Goal: Task Accomplishment & Management: Manage account settings

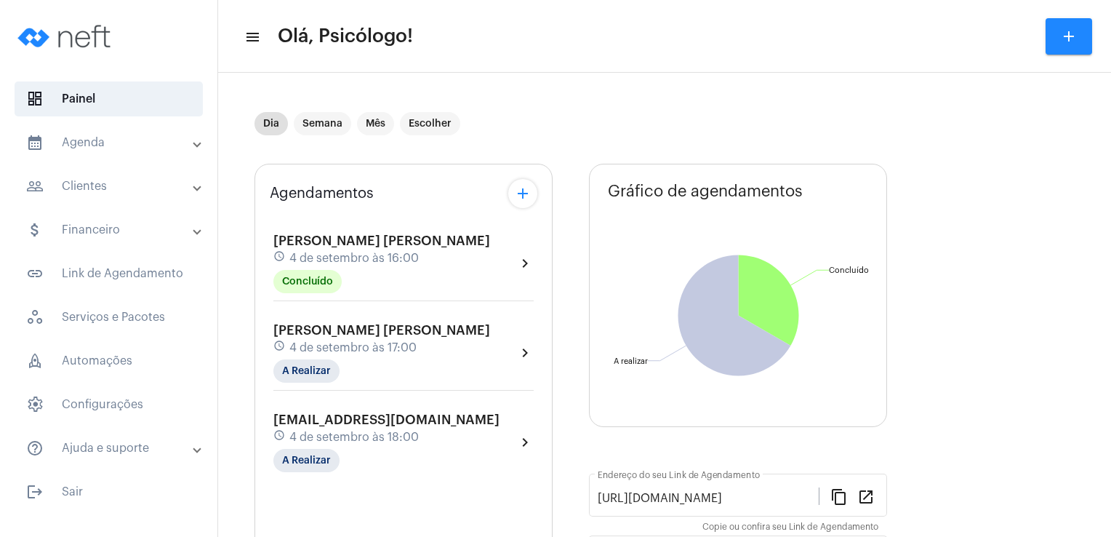
click at [314, 340] on div "schedule 4 de setembro às 17:00" at bounding box center [381, 348] width 217 height 16
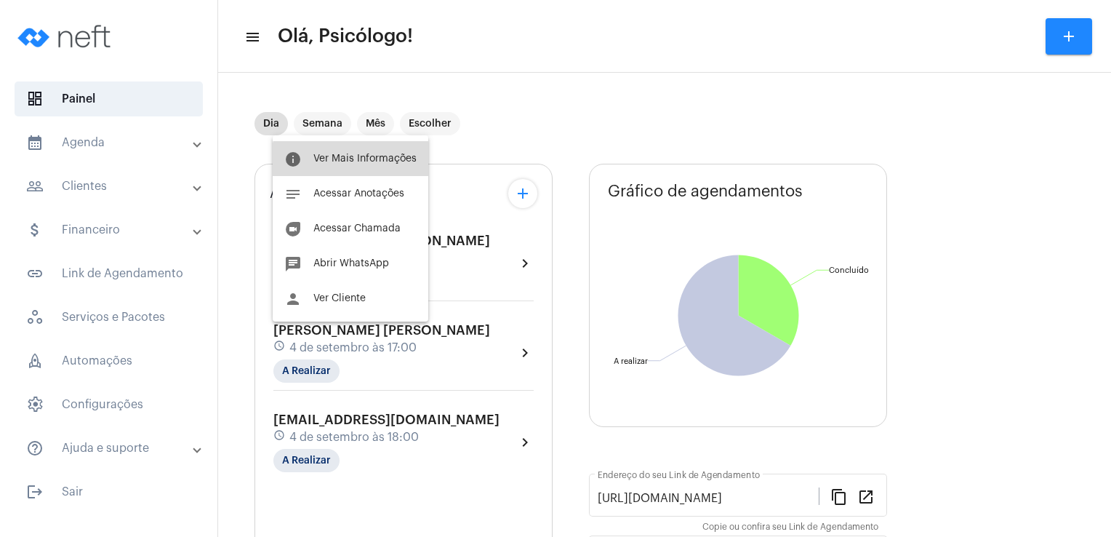
click at [358, 163] on span "Ver Mais Informações" at bounding box center [364, 158] width 103 height 10
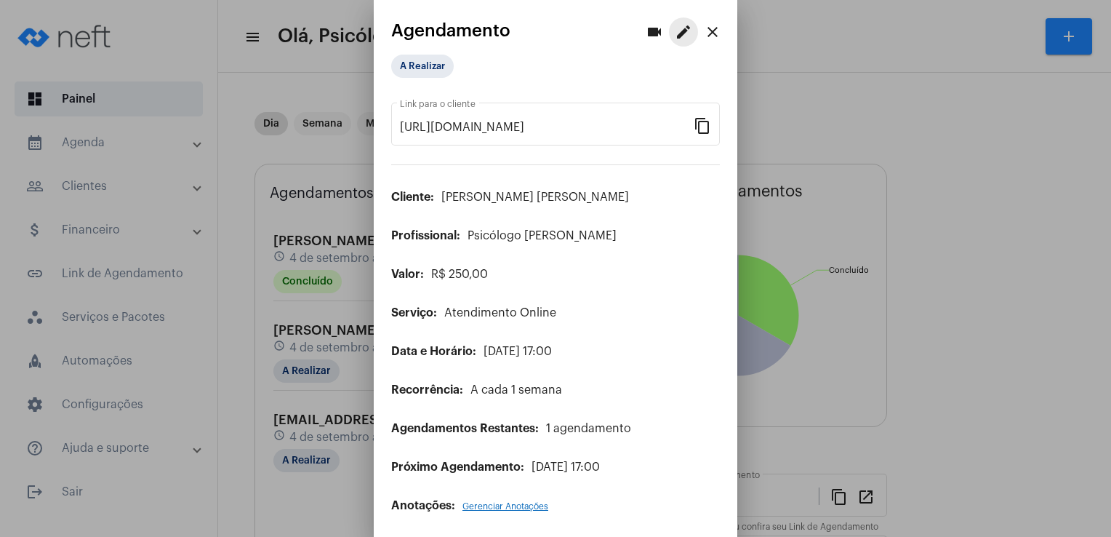
click at [675, 33] on mat-icon "edit" at bounding box center [683, 31] width 17 height 17
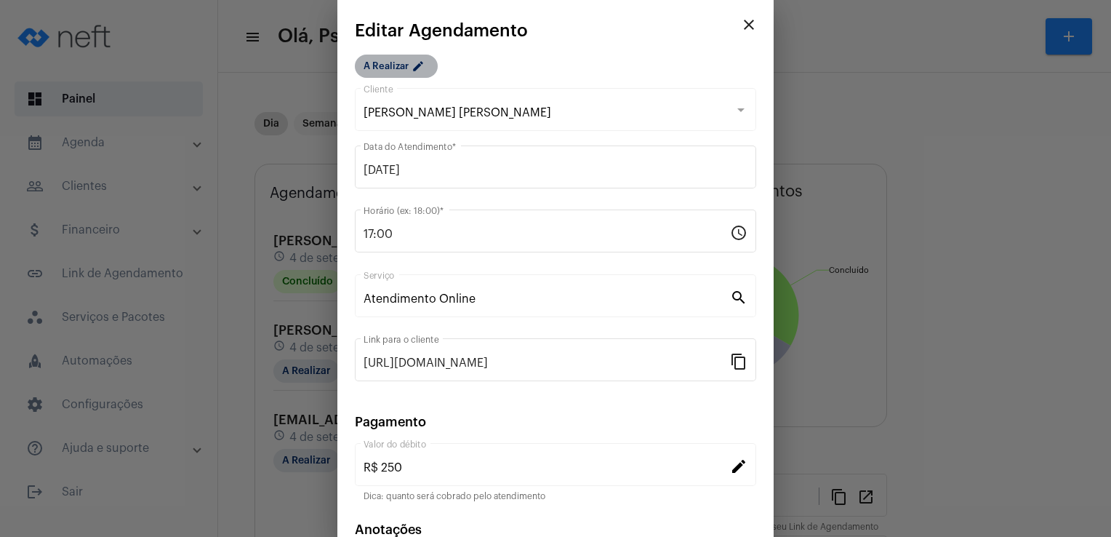
click at [422, 69] on mat-icon "edit" at bounding box center [420, 68] width 17 height 17
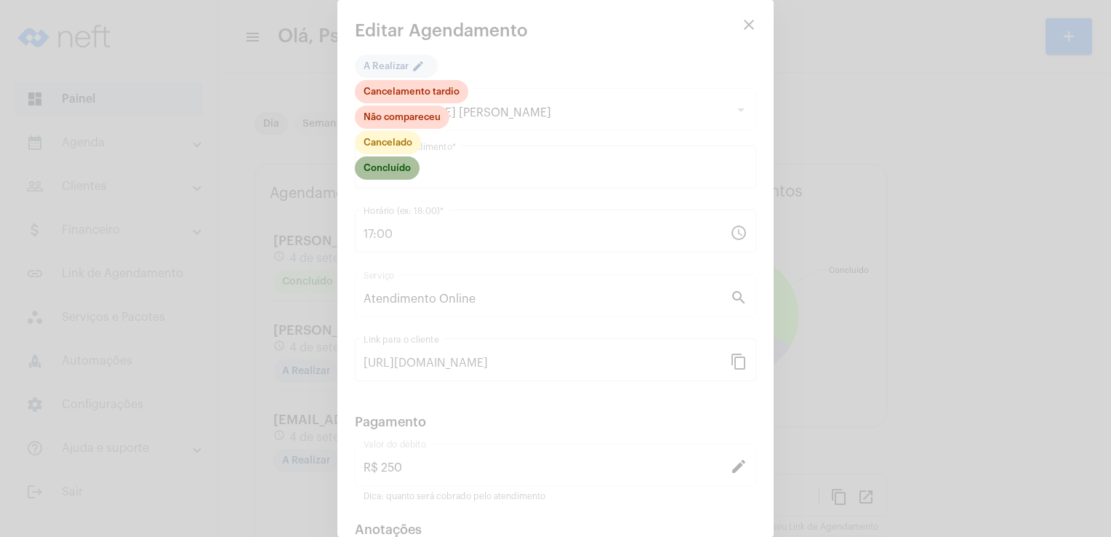
click at [394, 165] on mat-chip "Concluído" at bounding box center [387, 167] width 65 height 23
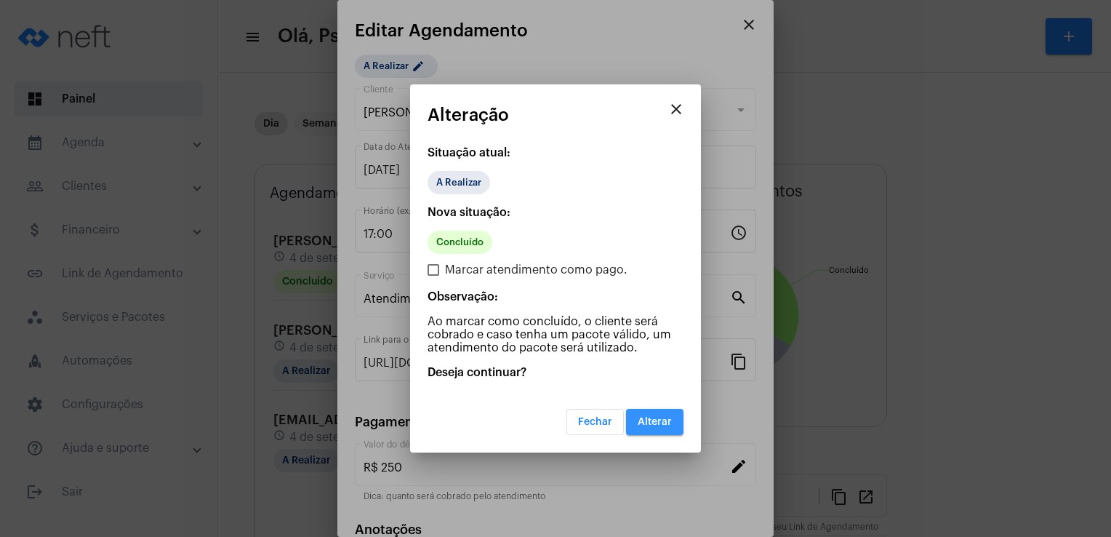
click at [666, 426] on button "Alterar" at bounding box center [654, 422] width 57 height 26
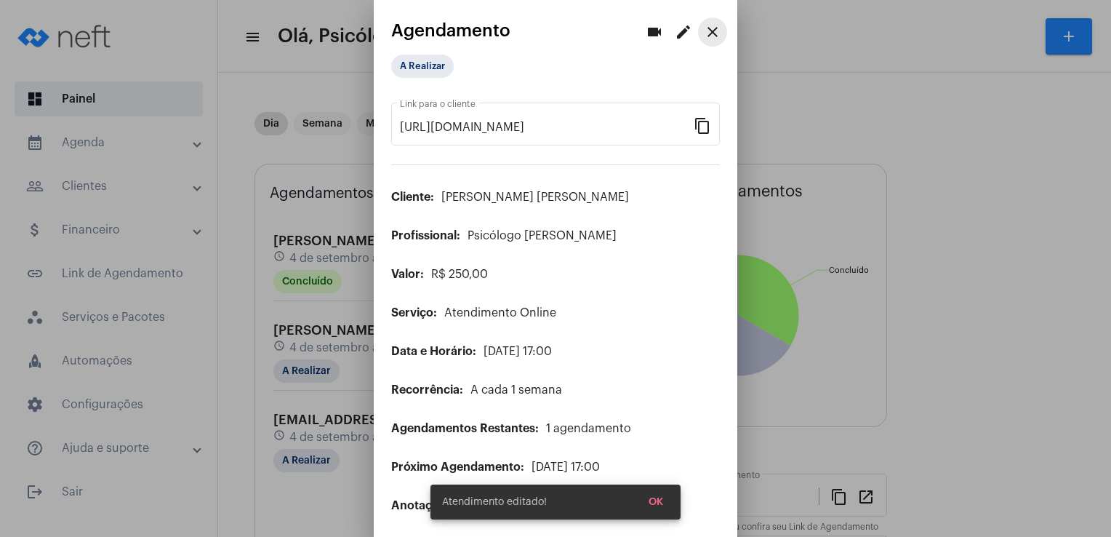
click at [704, 25] on mat-icon "close" at bounding box center [712, 31] width 17 height 17
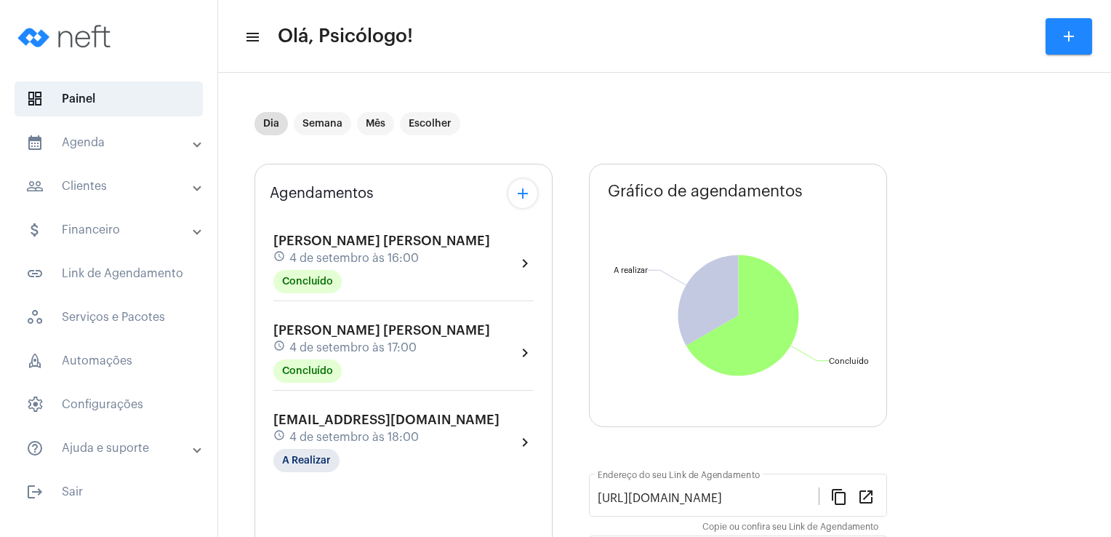
click at [314, 422] on span "[EMAIL_ADDRESS][DOMAIN_NAME]" at bounding box center [386, 419] width 226 height 13
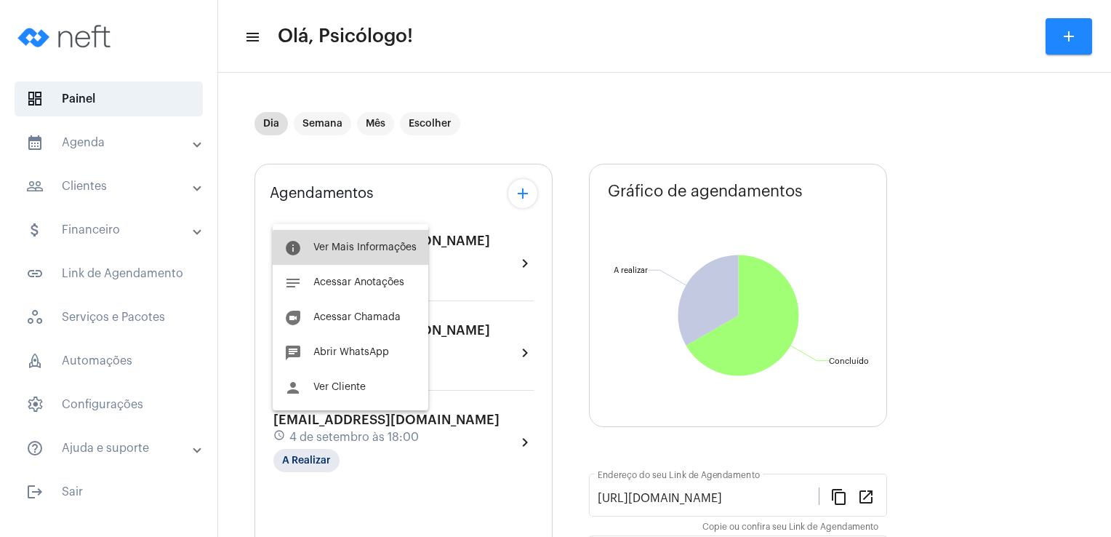
click at [362, 252] on span "Ver Mais Informações" at bounding box center [364, 247] width 103 height 10
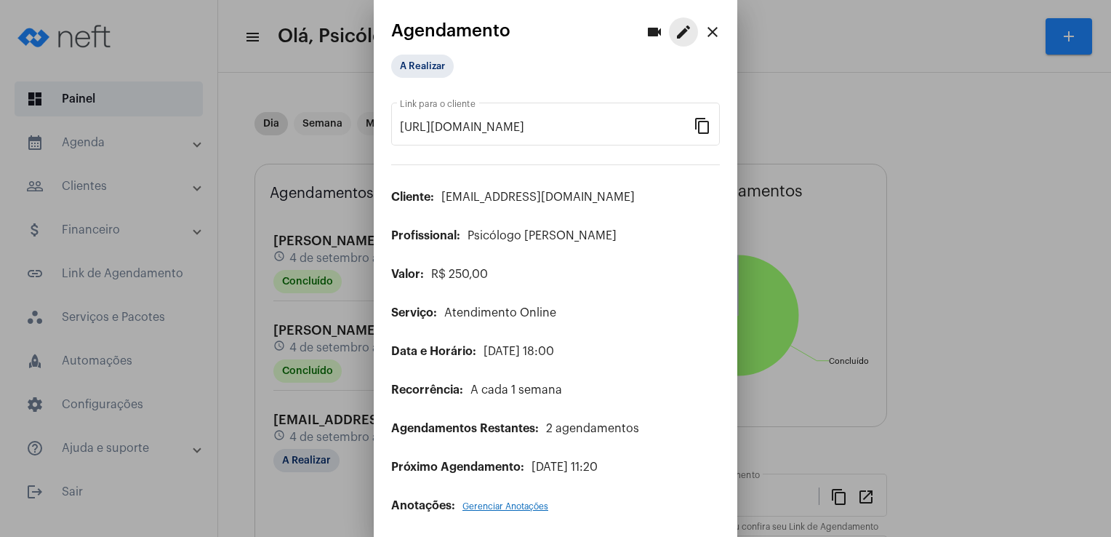
click at [675, 39] on mat-icon "edit" at bounding box center [683, 31] width 17 height 17
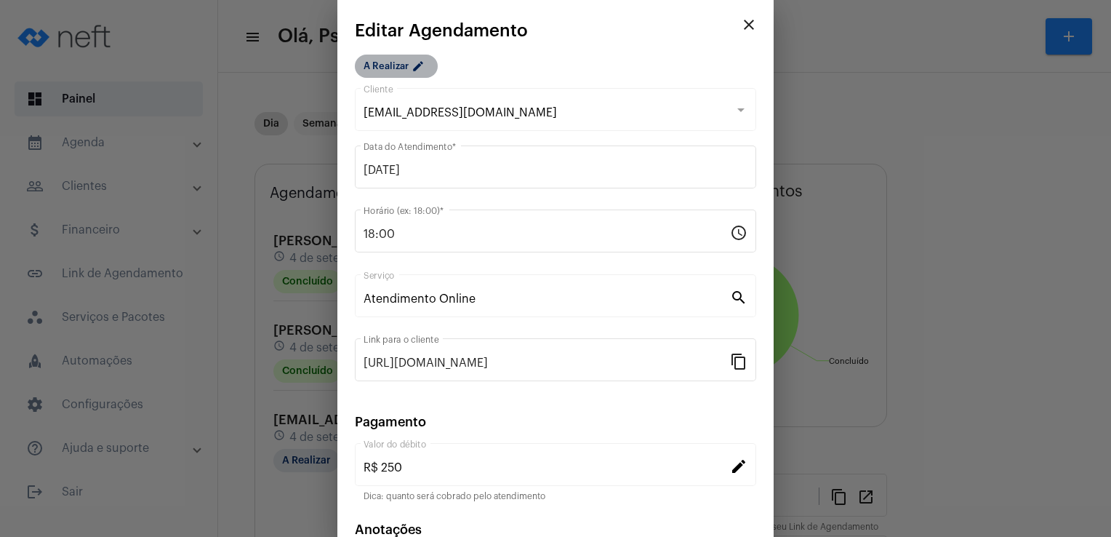
click at [425, 57] on mat-chip "A Realizar edit" at bounding box center [396, 66] width 83 height 23
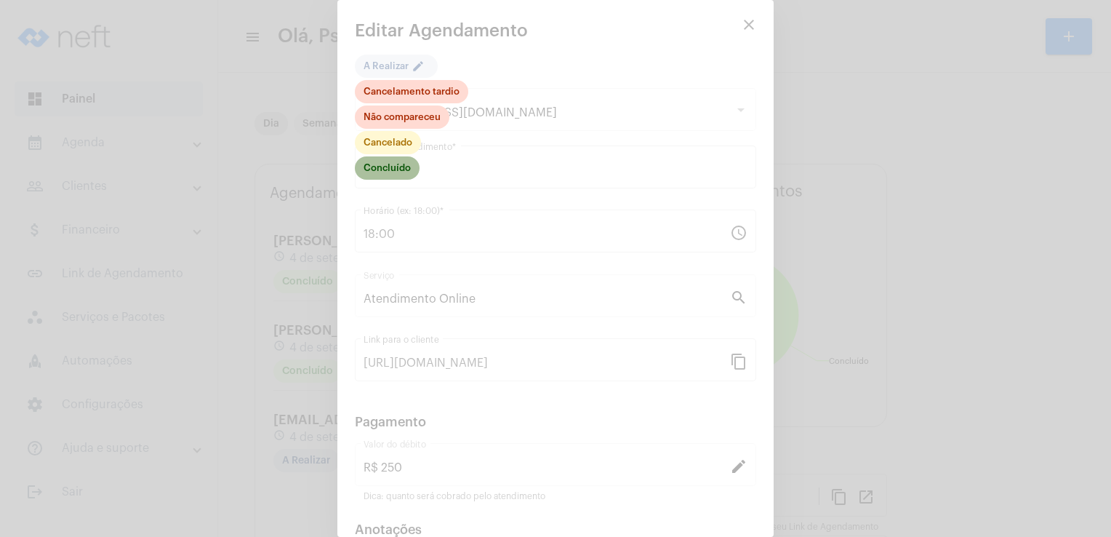
click at [390, 167] on mat-chip "Concluído" at bounding box center [387, 167] width 65 height 23
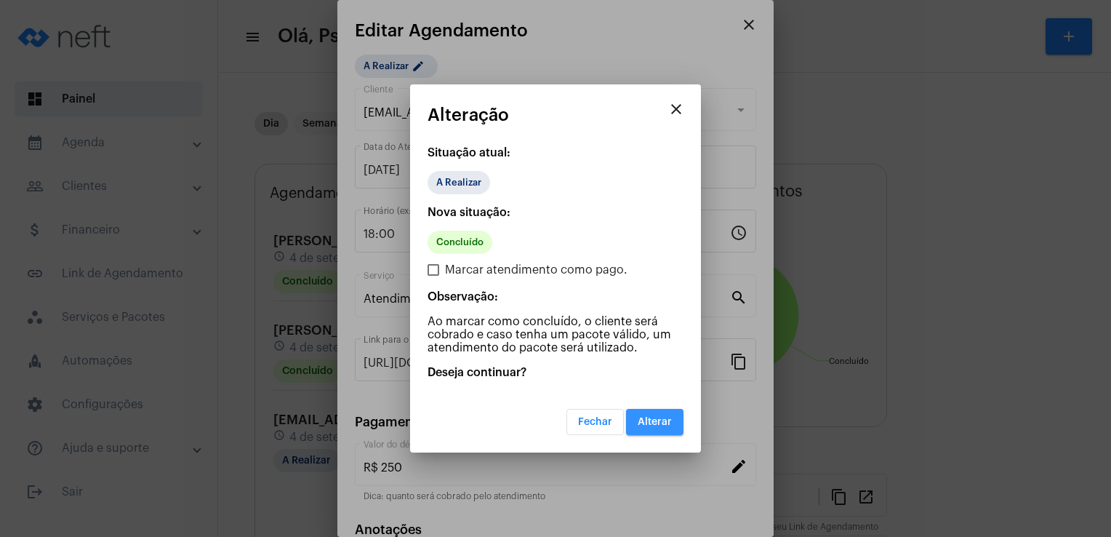
click at [653, 417] on span "Alterar" at bounding box center [655, 422] width 34 height 10
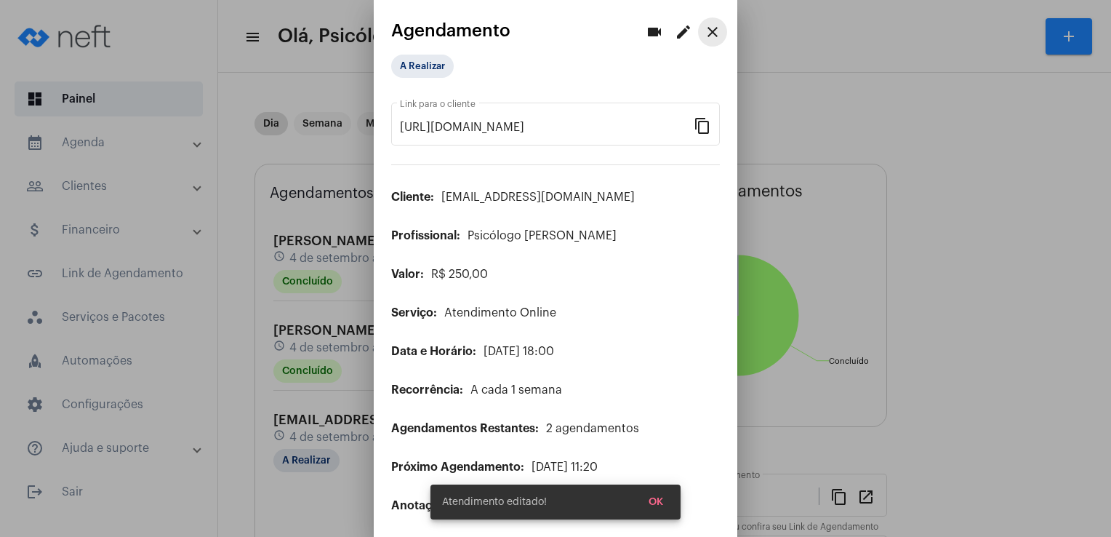
click at [704, 36] on mat-icon "close" at bounding box center [712, 31] width 17 height 17
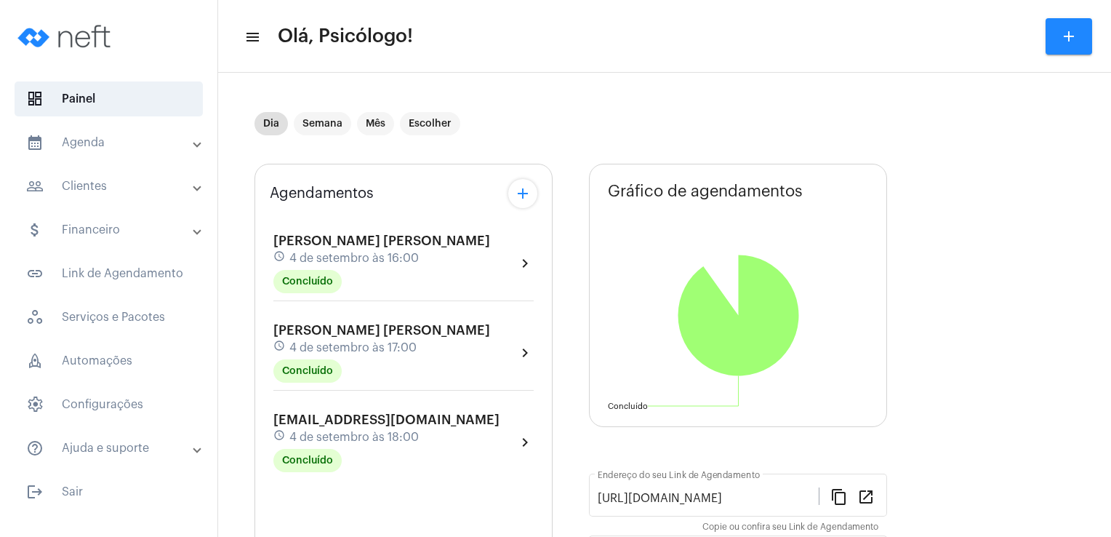
click at [601, 51] on mat-toolbar-row "menu Olá, Psicólogo! add" at bounding box center [664, 36] width 893 height 47
